Goal: Navigation & Orientation: Understand site structure

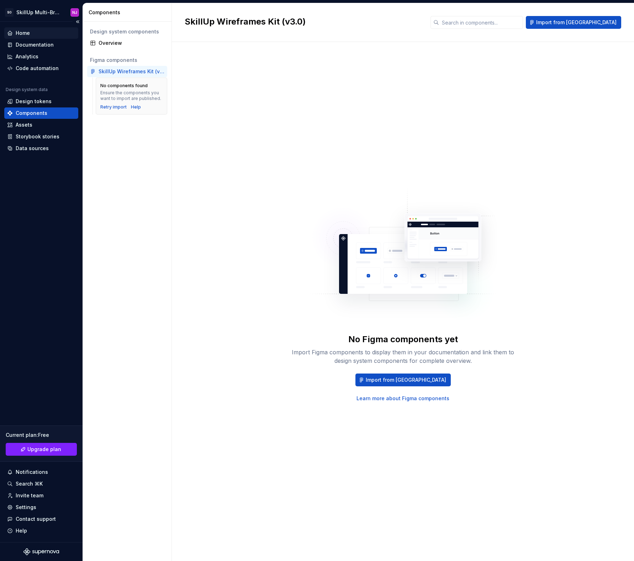
click at [24, 33] on div "Home" at bounding box center [23, 33] width 14 height 7
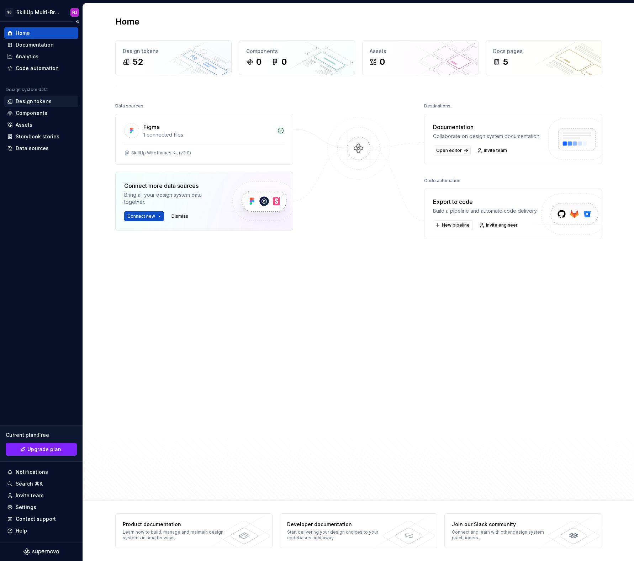
click at [43, 102] on div "Design tokens" at bounding box center [34, 101] width 36 height 7
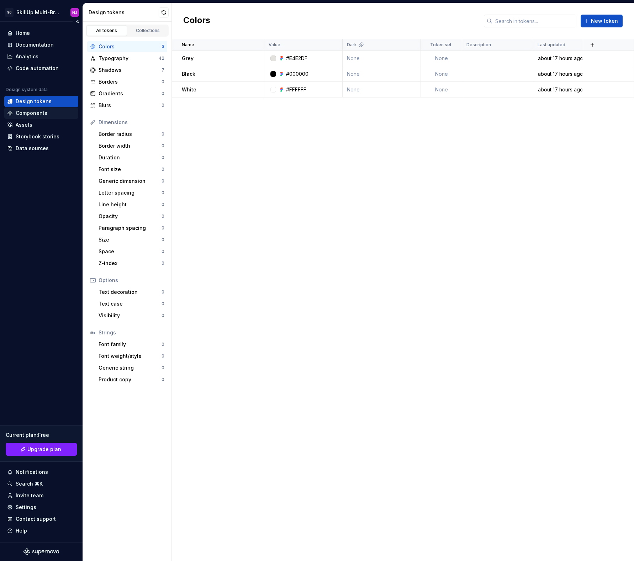
click at [43, 116] on div "Components" at bounding box center [32, 113] width 32 height 7
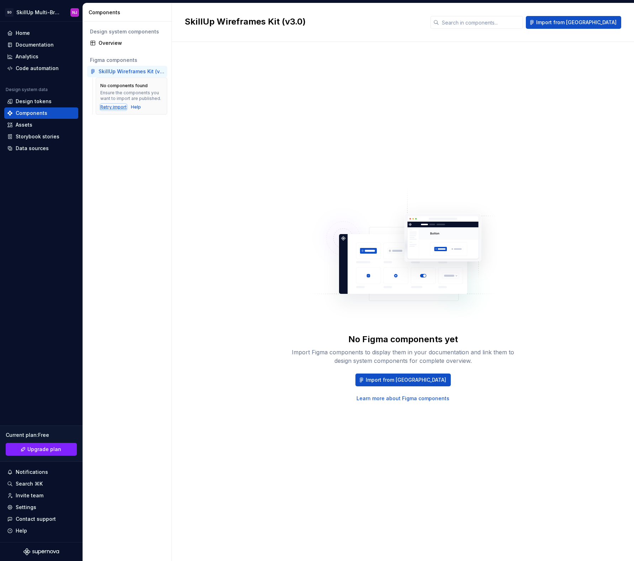
click at [112, 106] on div "Retry import" at bounding box center [113, 107] width 26 height 6
click at [112, 41] on div "Overview" at bounding box center [131, 42] width 66 height 7
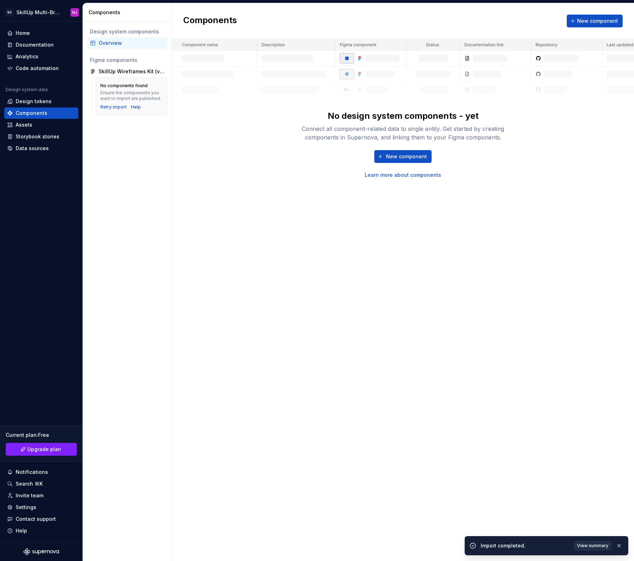
click at [594, 548] on span "View summary" at bounding box center [592, 546] width 31 height 6
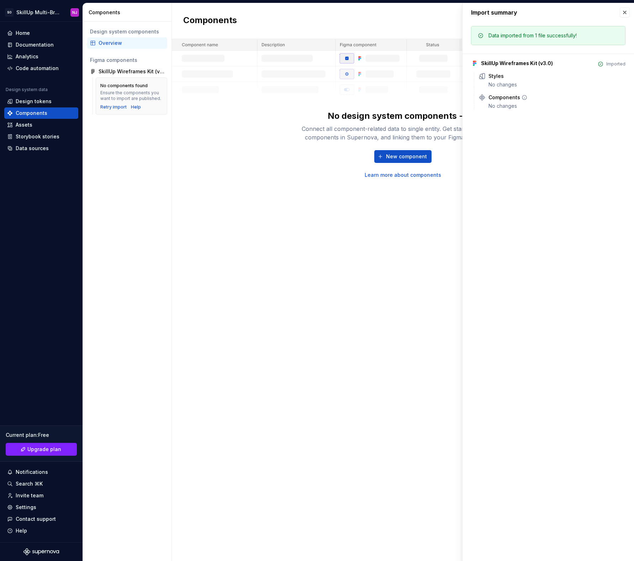
click at [524, 97] on icon at bounding box center [524, 98] width 6 height 6
click at [117, 130] on div "Design system components Overview Figma components SkillUp Wireframes Kit (v3.0…" at bounding box center [127, 291] width 89 height 539
click at [28, 128] on div "Assets" at bounding box center [24, 124] width 17 height 7
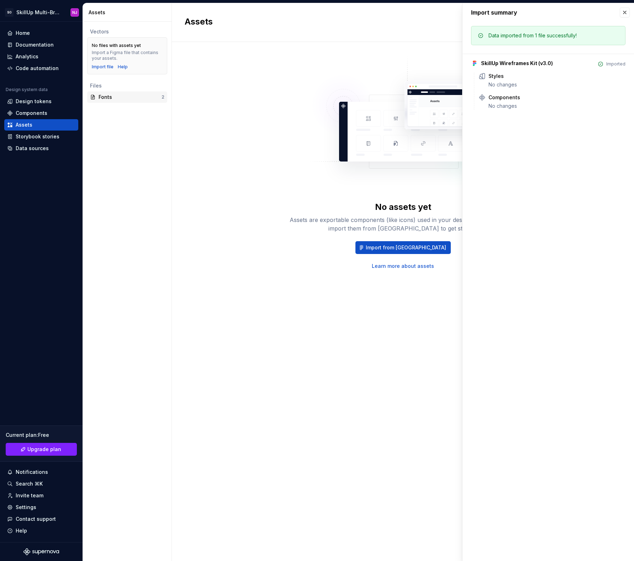
click at [118, 99] on div "Fonts" at bounding box center [129, 97] width 63 height 7
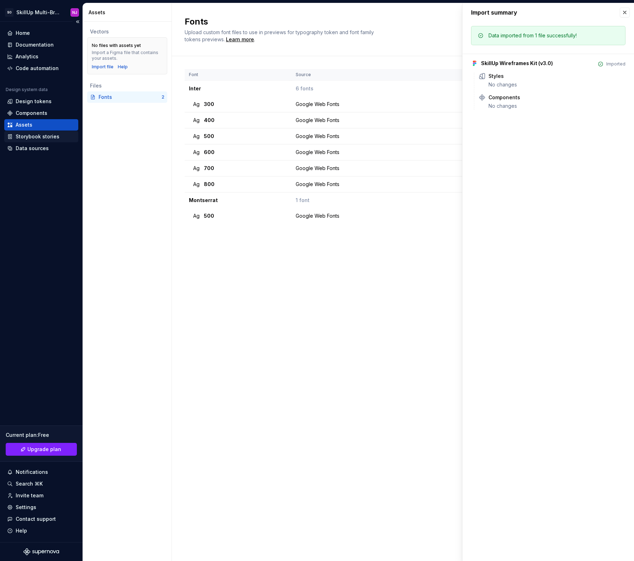
click at [32, 138] on div "Storybook stories" at bounding box center [38, 136] width 44 height 7
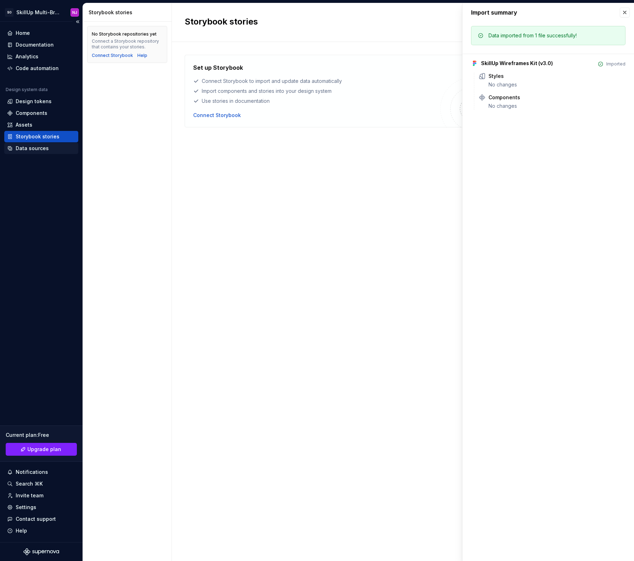
click at [32, 148] on div "Data sources" at bounding box center [32, 148] width 33 height 7
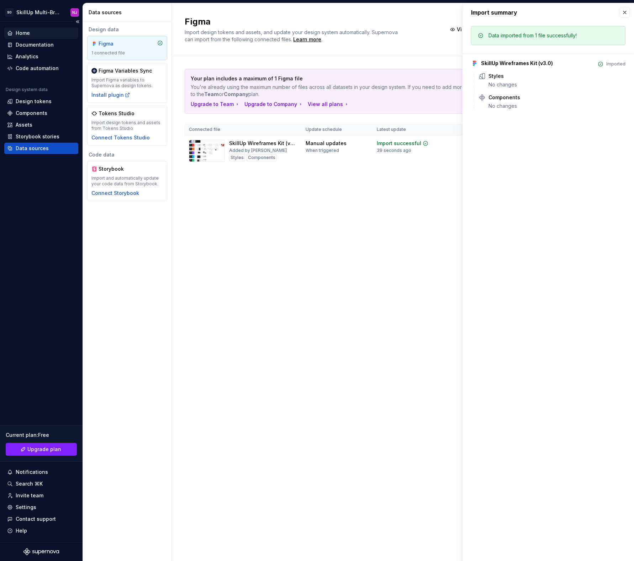
click at [37, 33] on div "Home" at bounding box center [41, 33] width 68 height 7
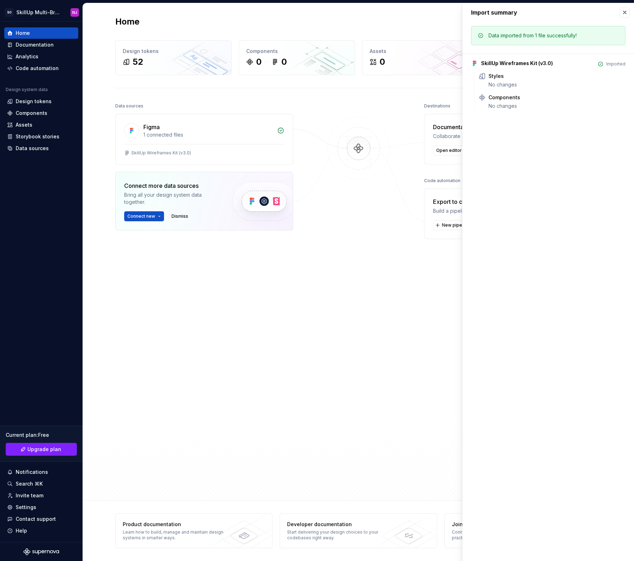
drag, startPoint x: 621, startPoint y: 11, endPoint x: 619, endPoint y: 3, distance: 8.5
click at [621, 11] on button "button" at bounding box center [624, 12] width 10 height 10
